Goal: Task Accomplishment & Management: Complete application form

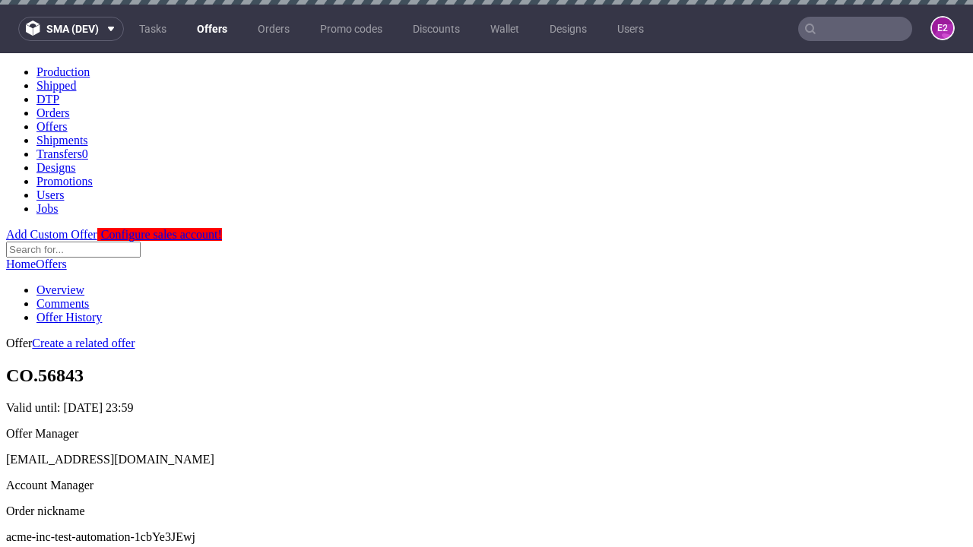
scroll to position [5, 0]
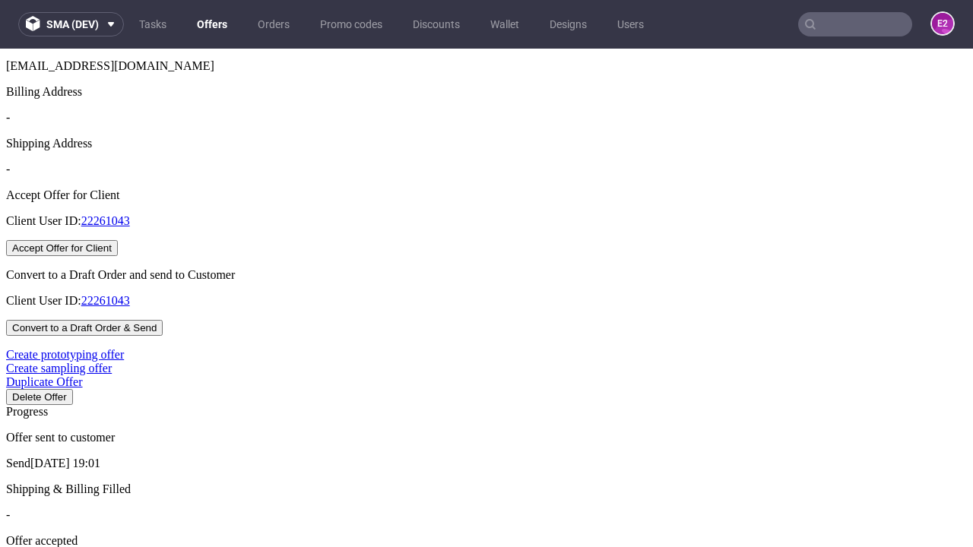
click at [118, 256] on button "Accept Offer for Client" at bounding box center [62, 248] width 112 height 16
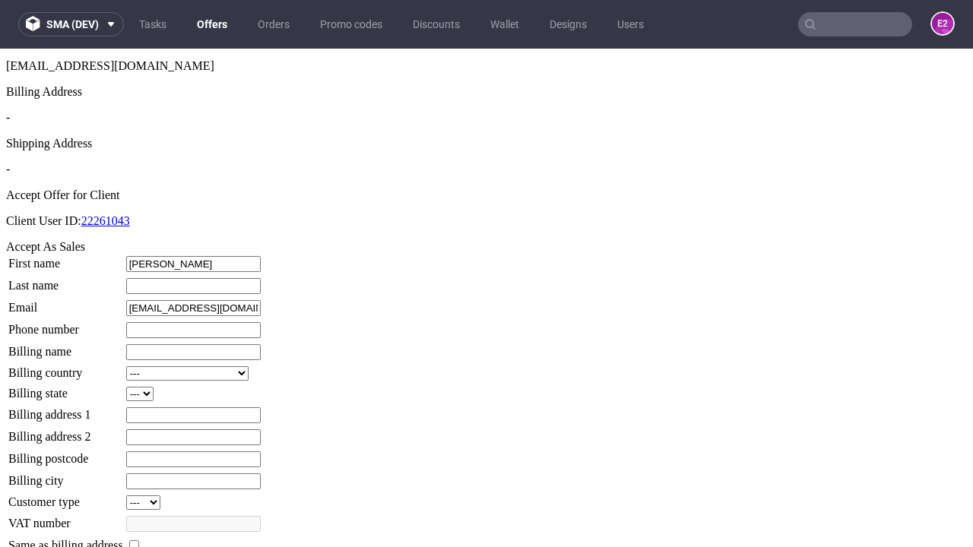
type input "Rosalind"
type input "Schaden"
type input "1509813888"
type input "Brian_Purdy81"
select select "13"
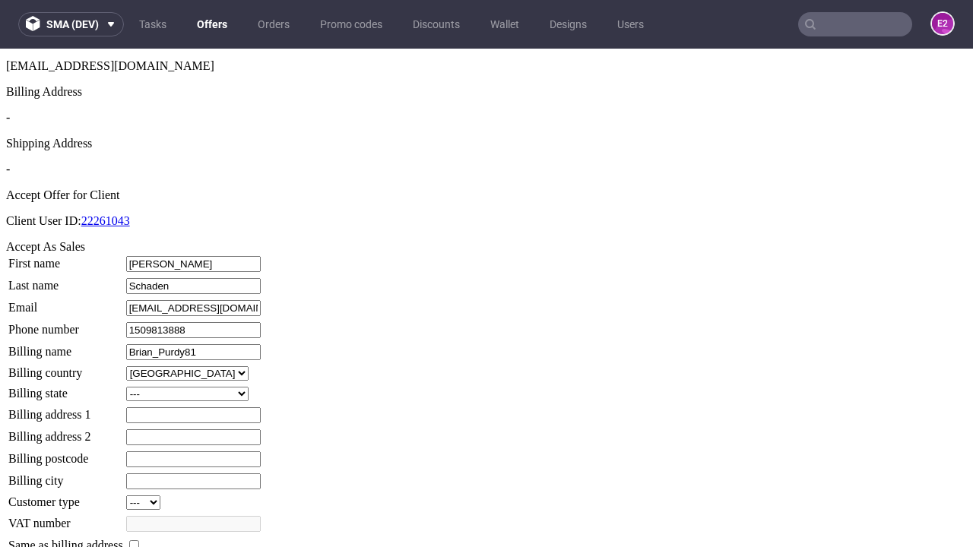
select select "132"
type input "Brian_Purdy81"
type input "427 The Crescent"
type input "EZ4 6EC"
type input "Nether Keebler"
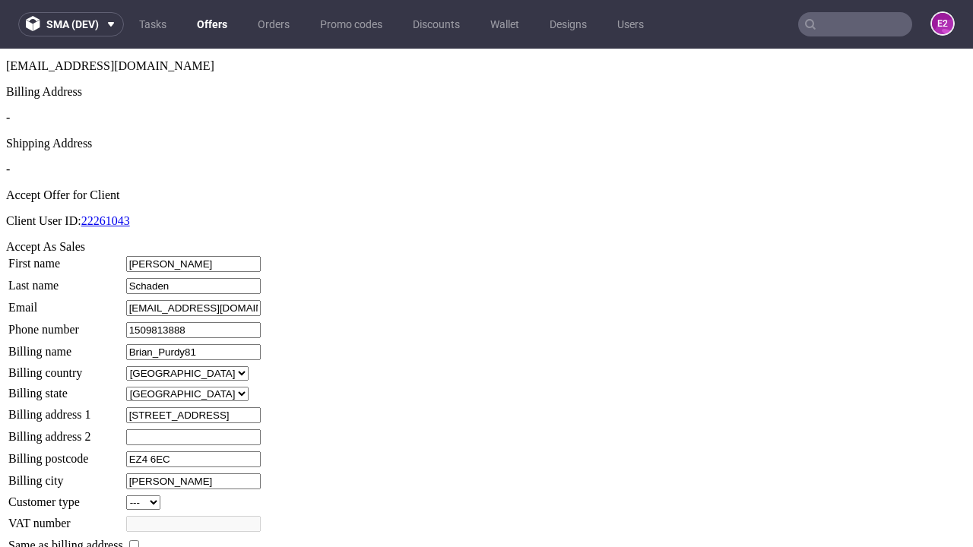
click at [139, 540] on input "checkbox" at bounding box center [134, 545] width 10 height 10
checkbox input "true"
type input "Brian_Purdy81"
select select "13"
type input "427 The Crescent"
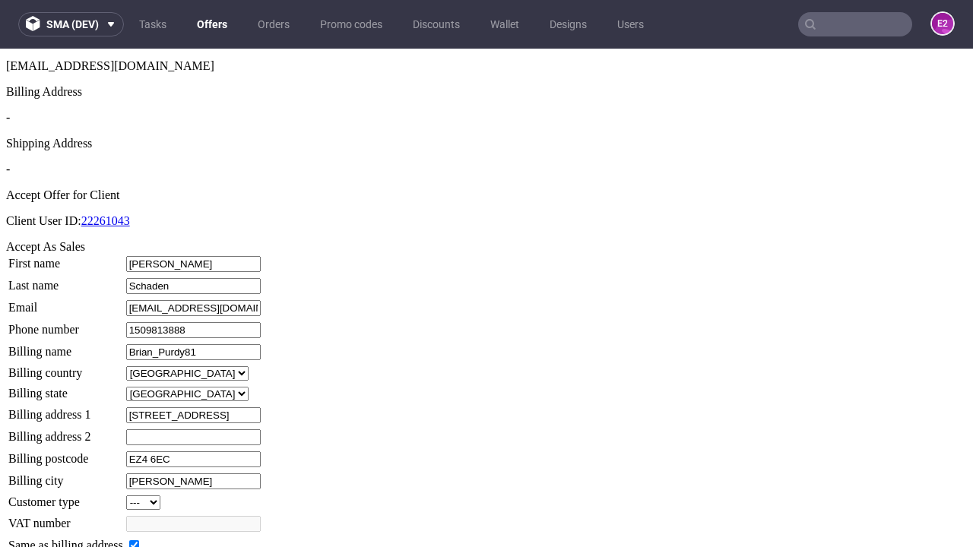
type input "EZ4 6EC"
type input "Nether Keebler"
select select "132"
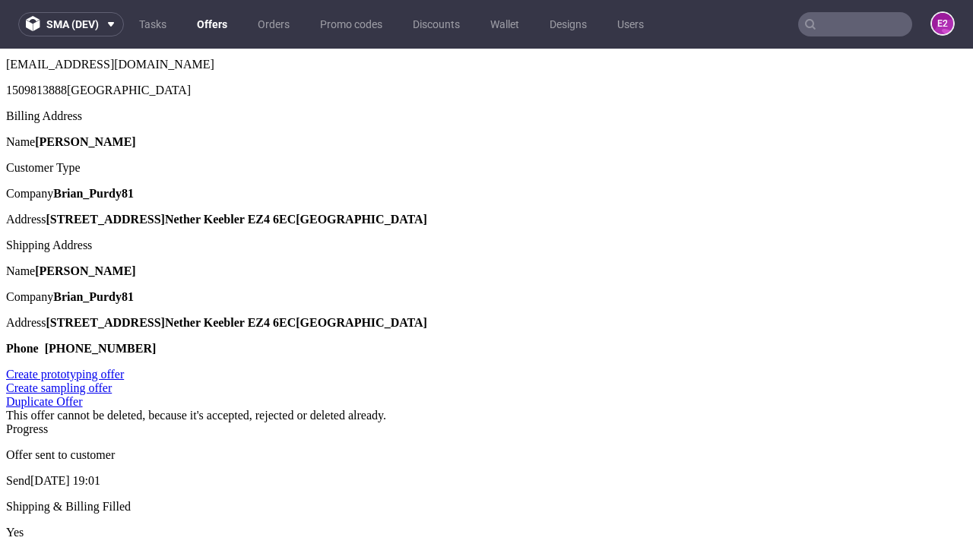
scroll to position [0, 0]
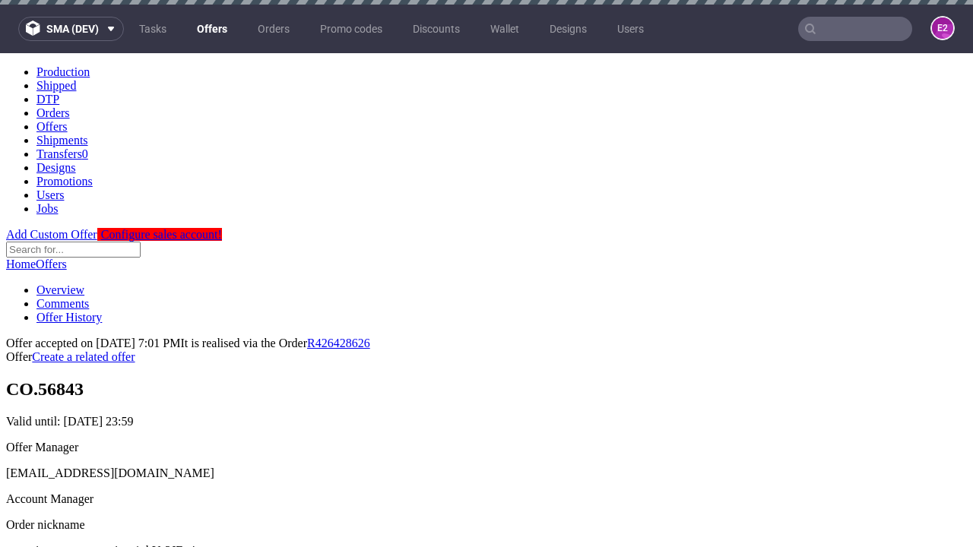
type input "[DATE]"
select select "12214305"
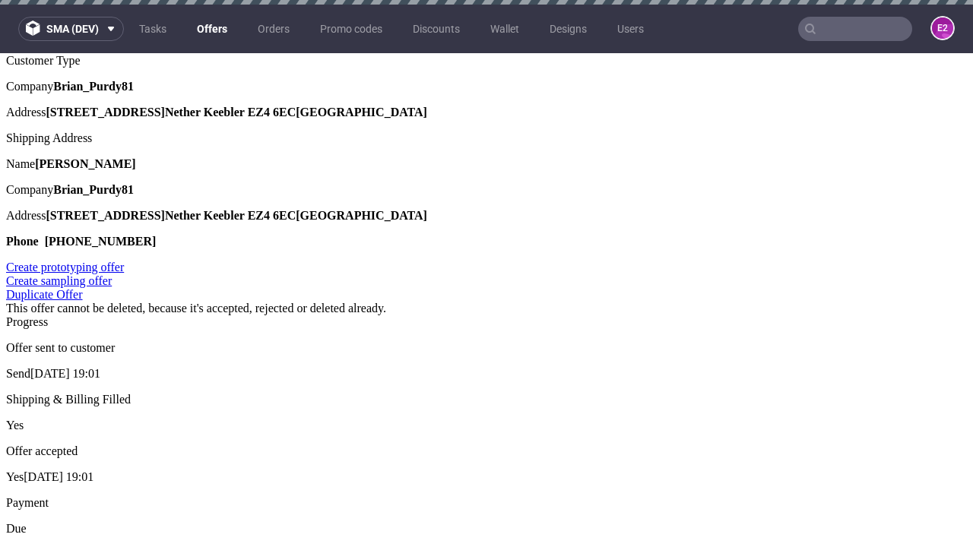
type input "In progress..."
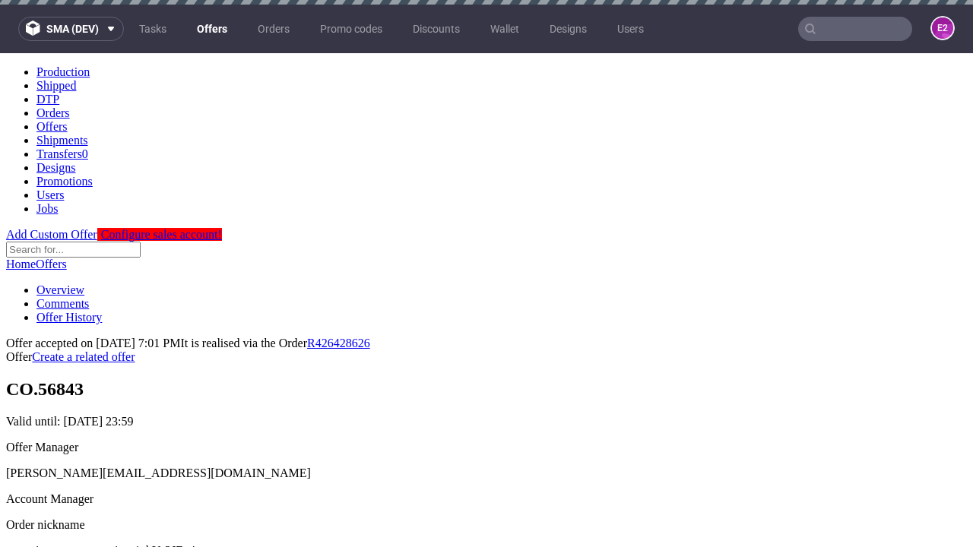
scroll to position [0, 0]
